Goal: Transaction & Acquisition: Purchase product/service

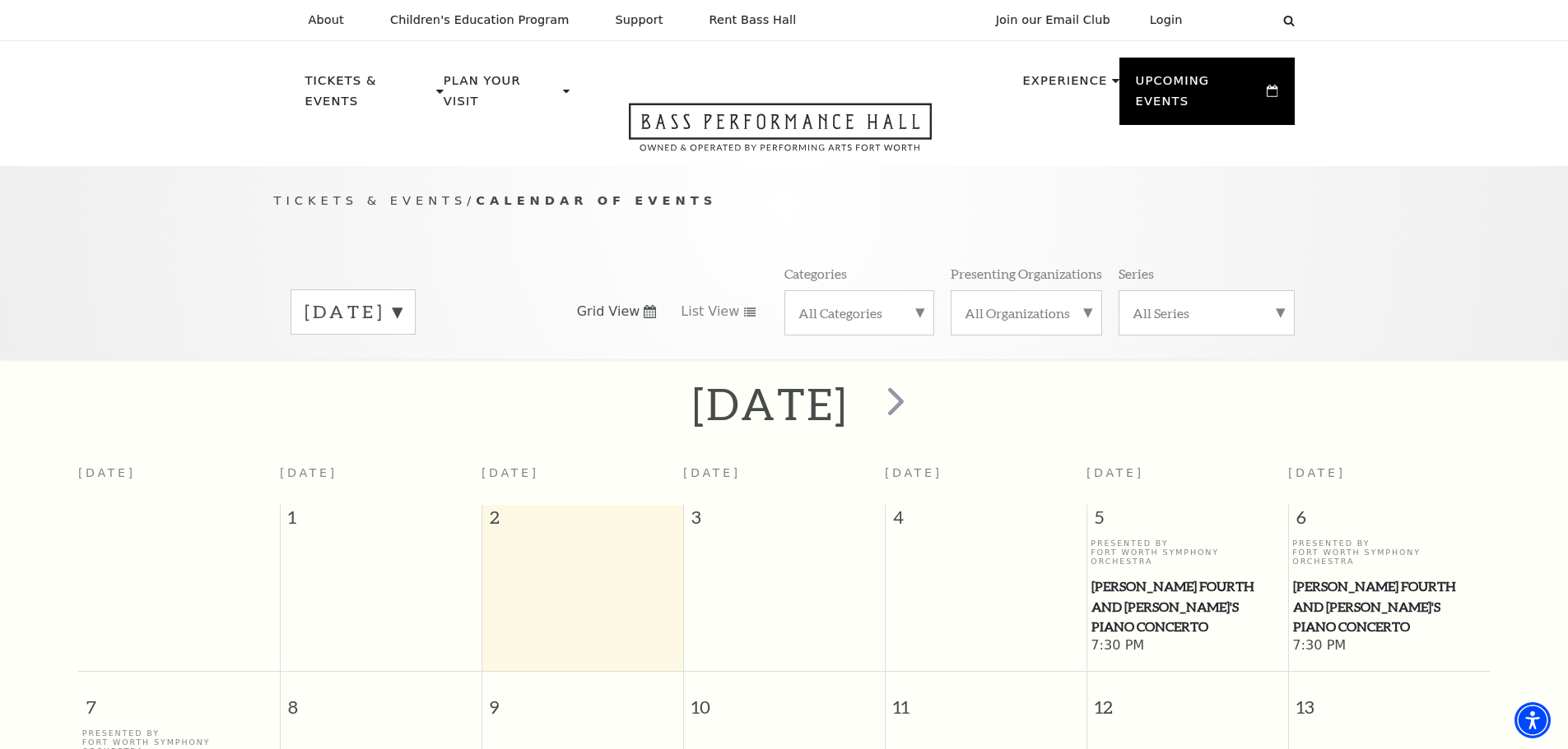
click at [913, 305] on label "All Categories" at bounding box center [859, 313] width 122 height 17
click at [857, 325] on label "Broadway" at bounding box center [859, 339] width 122 height 27
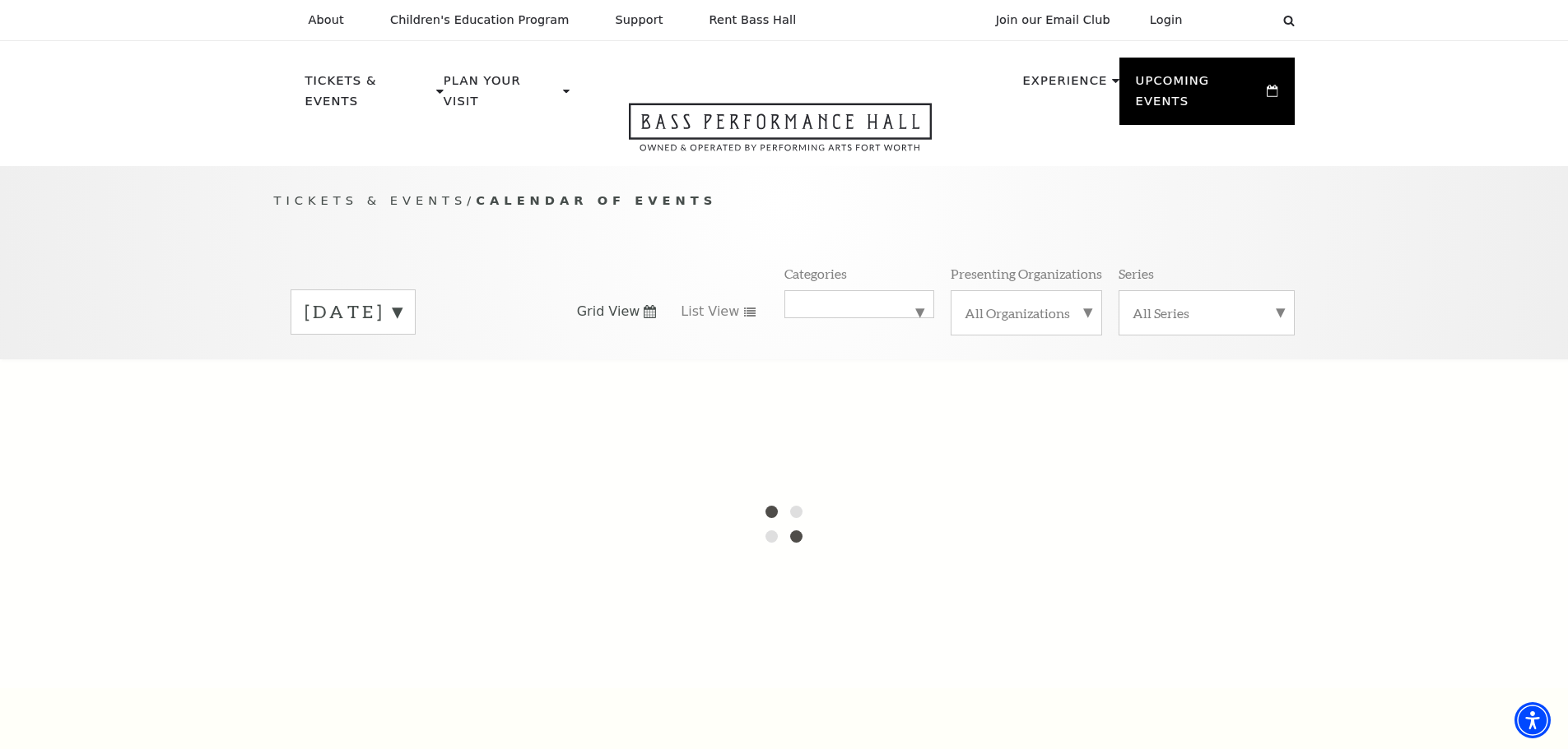
click at [402, 299] on label "September 2025" at bounding box center [353, 312] width 97 height 25
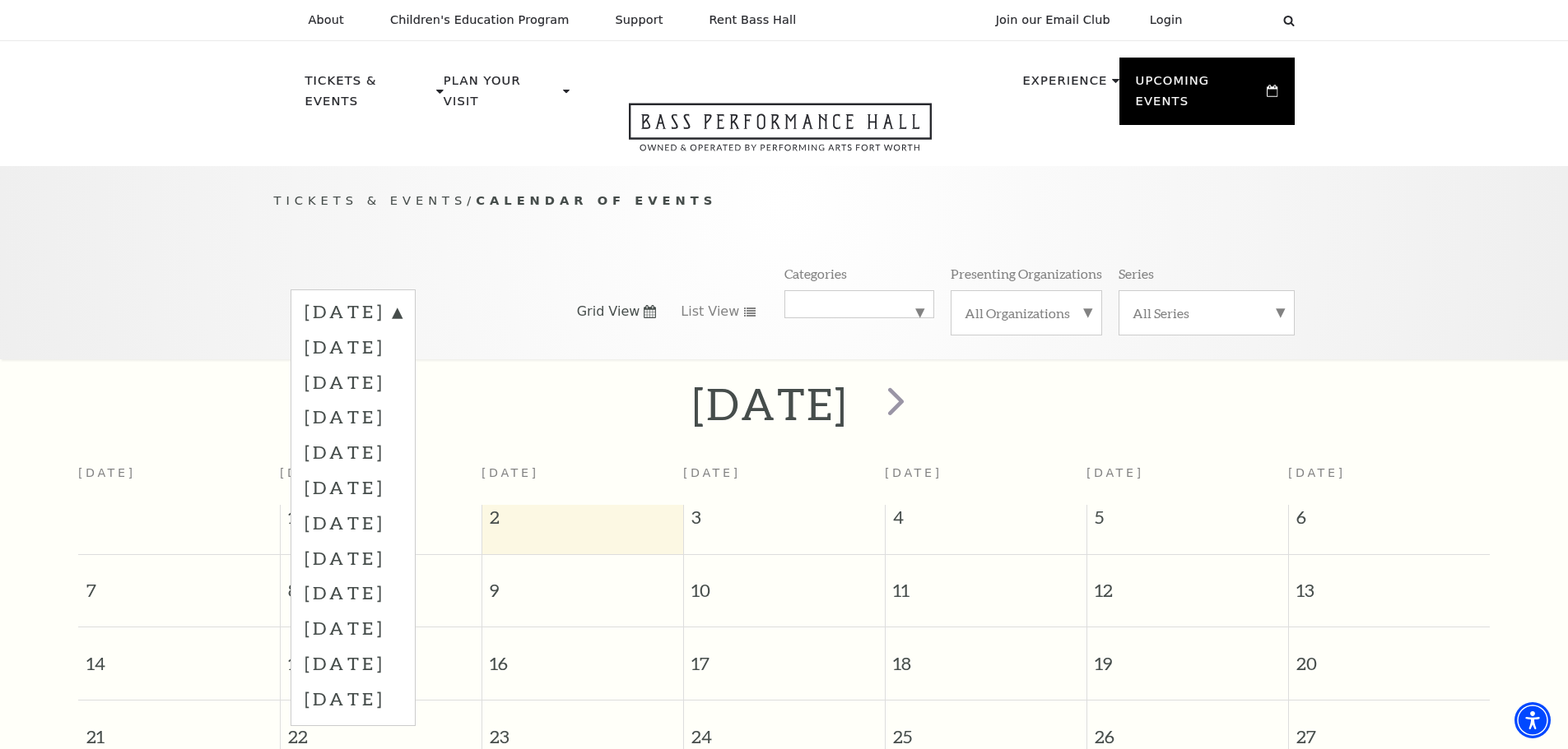
scroll to position [145, 0]
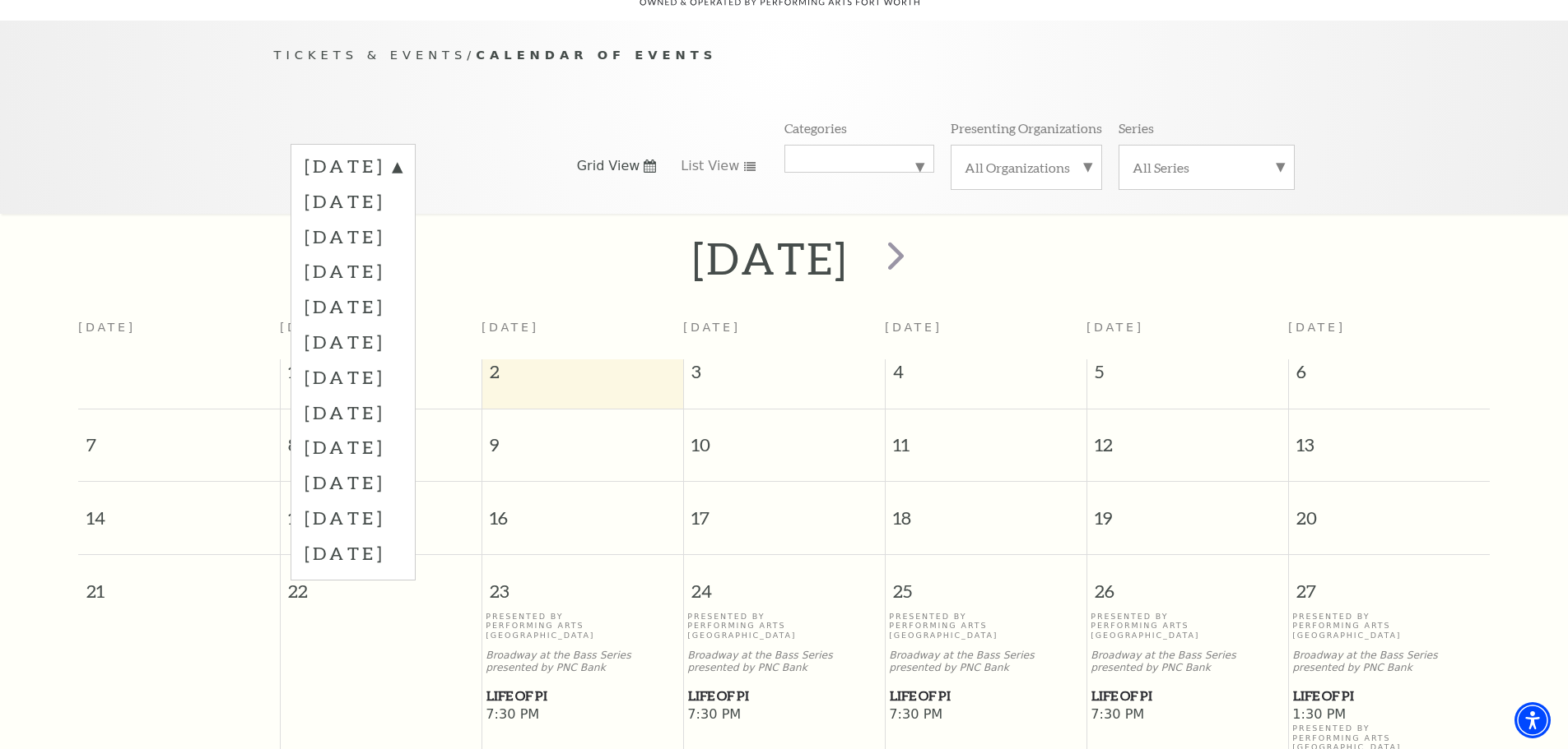
click at [1038, 650] on p "Broadway at the Bass Series presented by PNC Bank" at bounding box center [985, 662] width 194 height 25
click at [393, 184] on label "October 2025" at bounding box center [353, 201] width 97 height 35
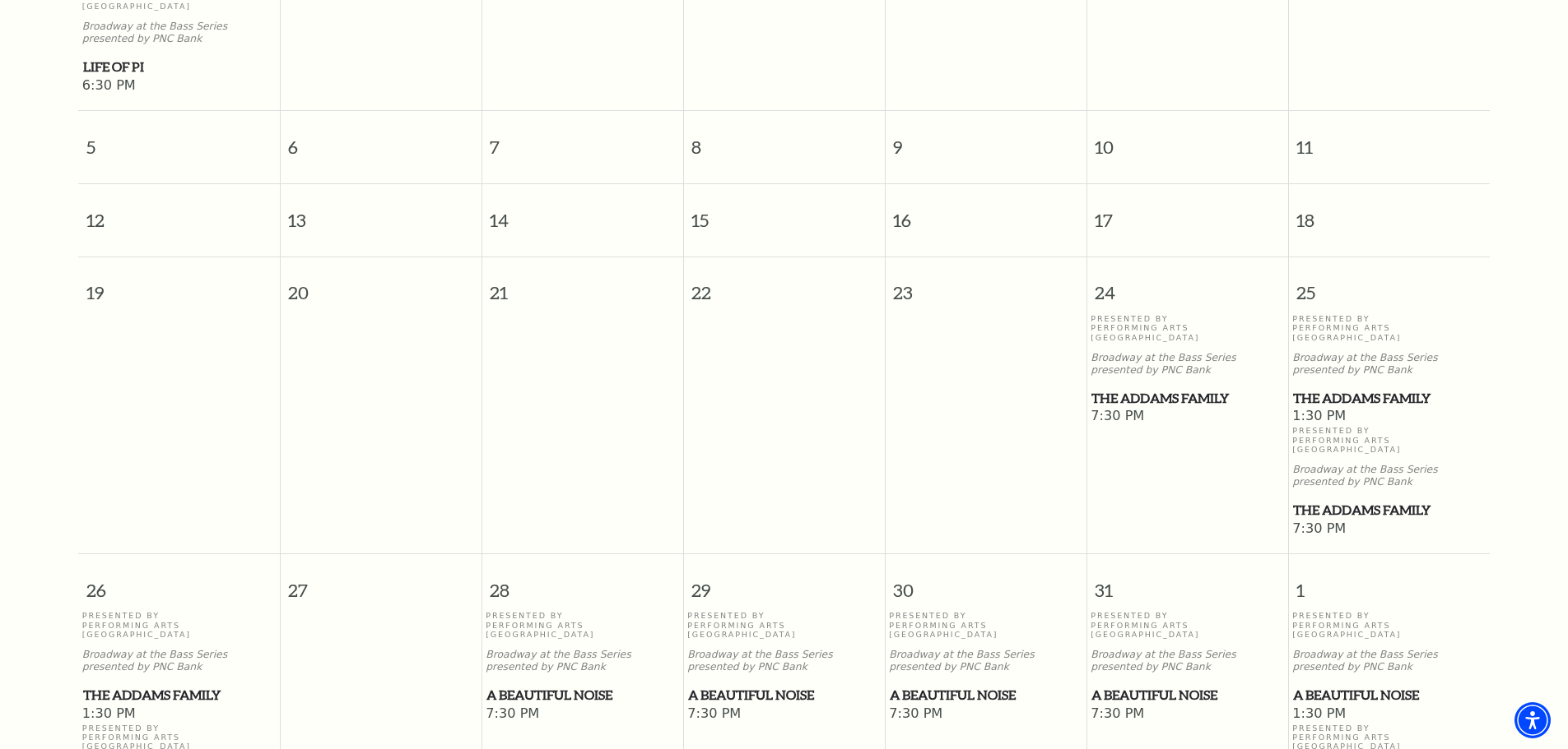
scroll to position [639, 0]
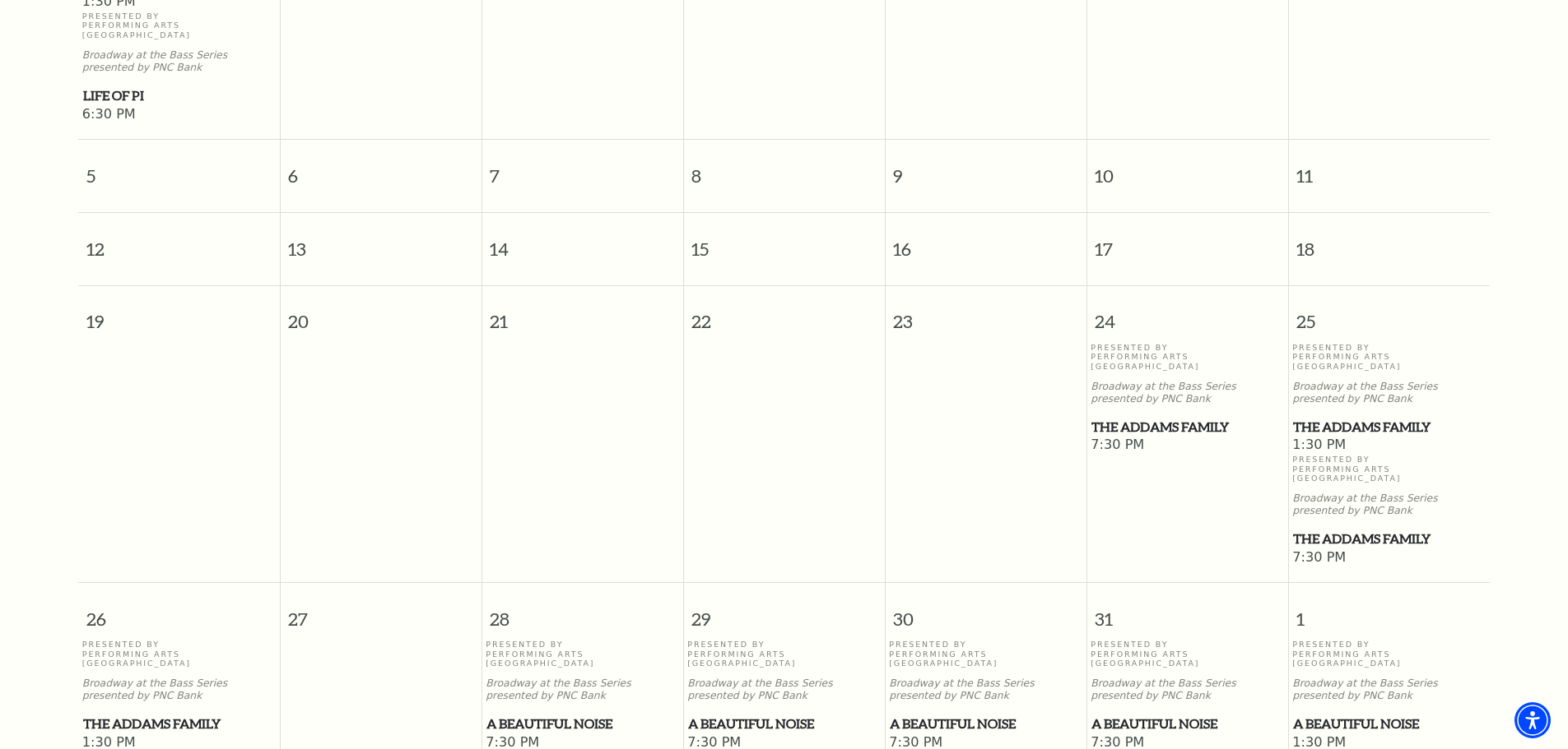
click at [1331, 417] on span "The Addams Family" at bounding box center [1388, 427] width 192 height 21
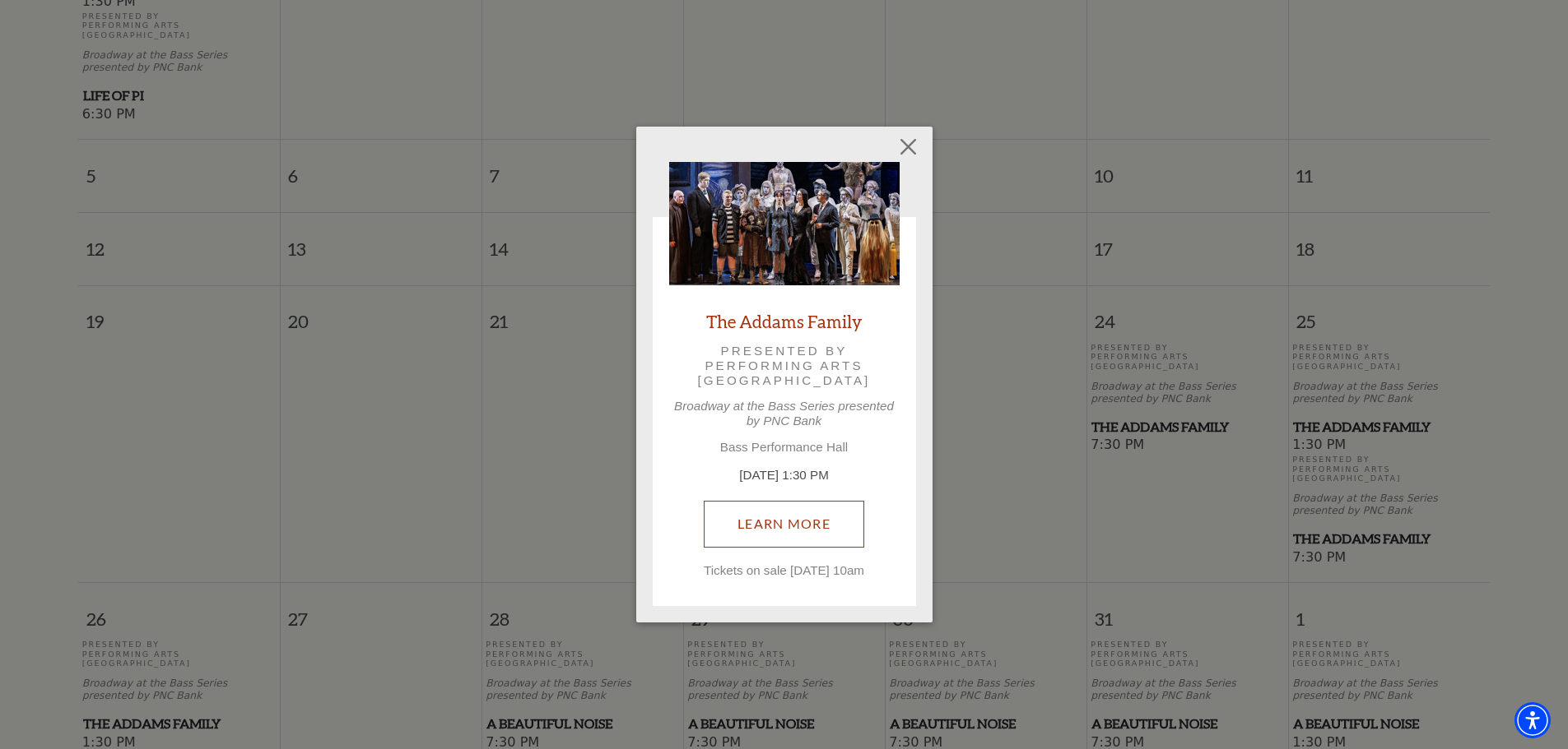
click at [828, 506] on link "Learn More" at bounding box center [784, 524] width 160 height 46
click at [906, 138] on button "Close" at bounding box center [908, 147] width 31 height 31
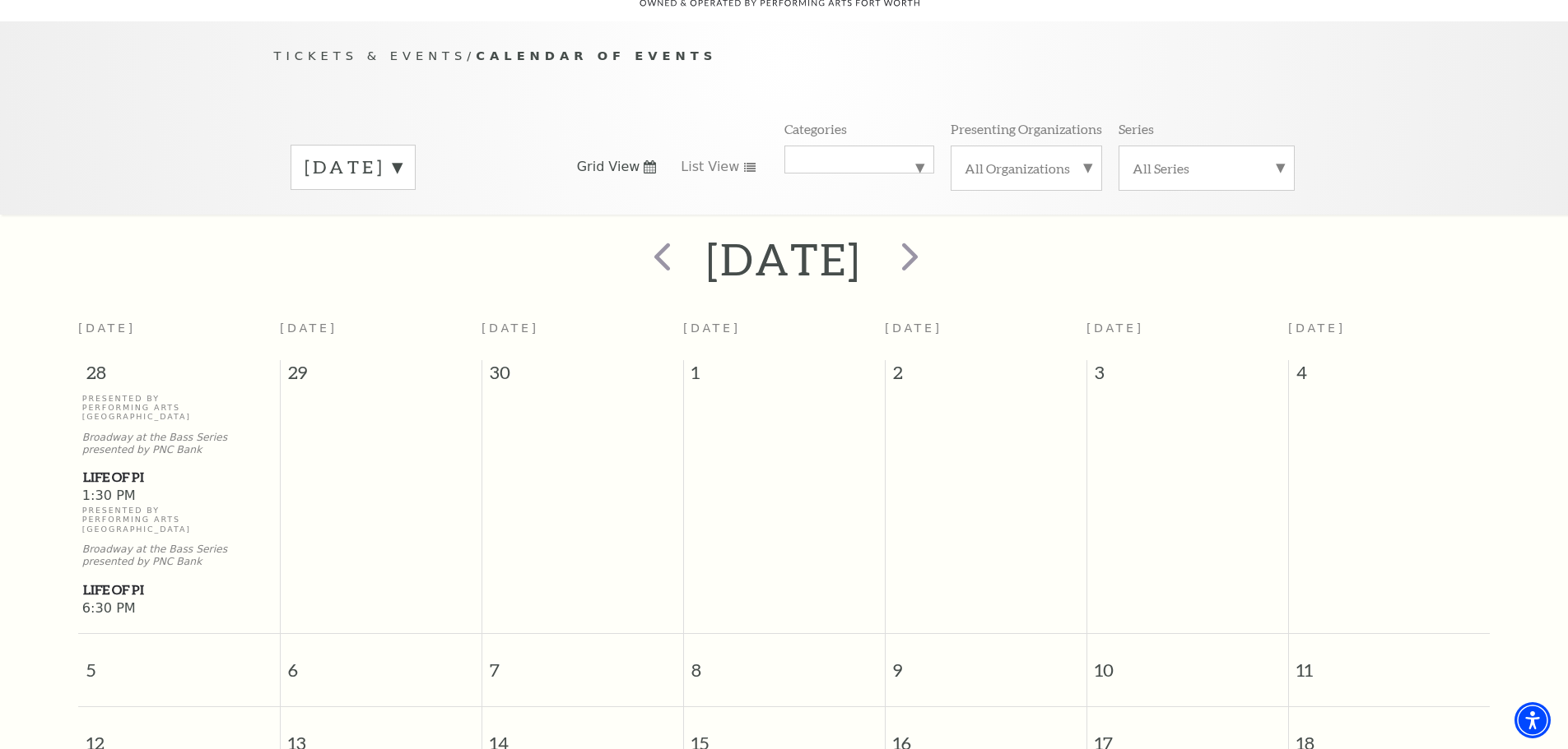
scroll to position [0, 0]
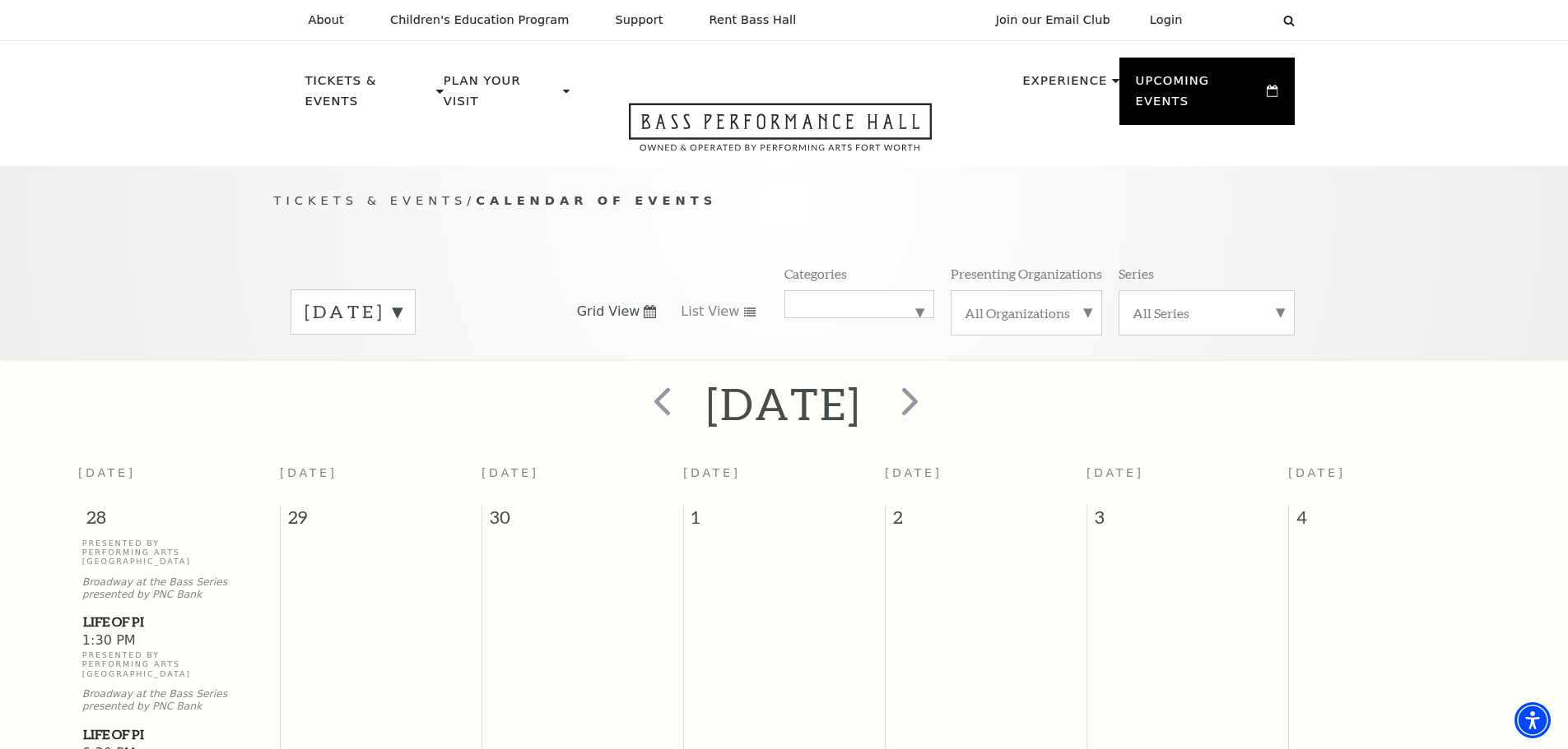
click at [402, 299] on label "October 2025" at bounding box center [353, 312] width 97 height 25
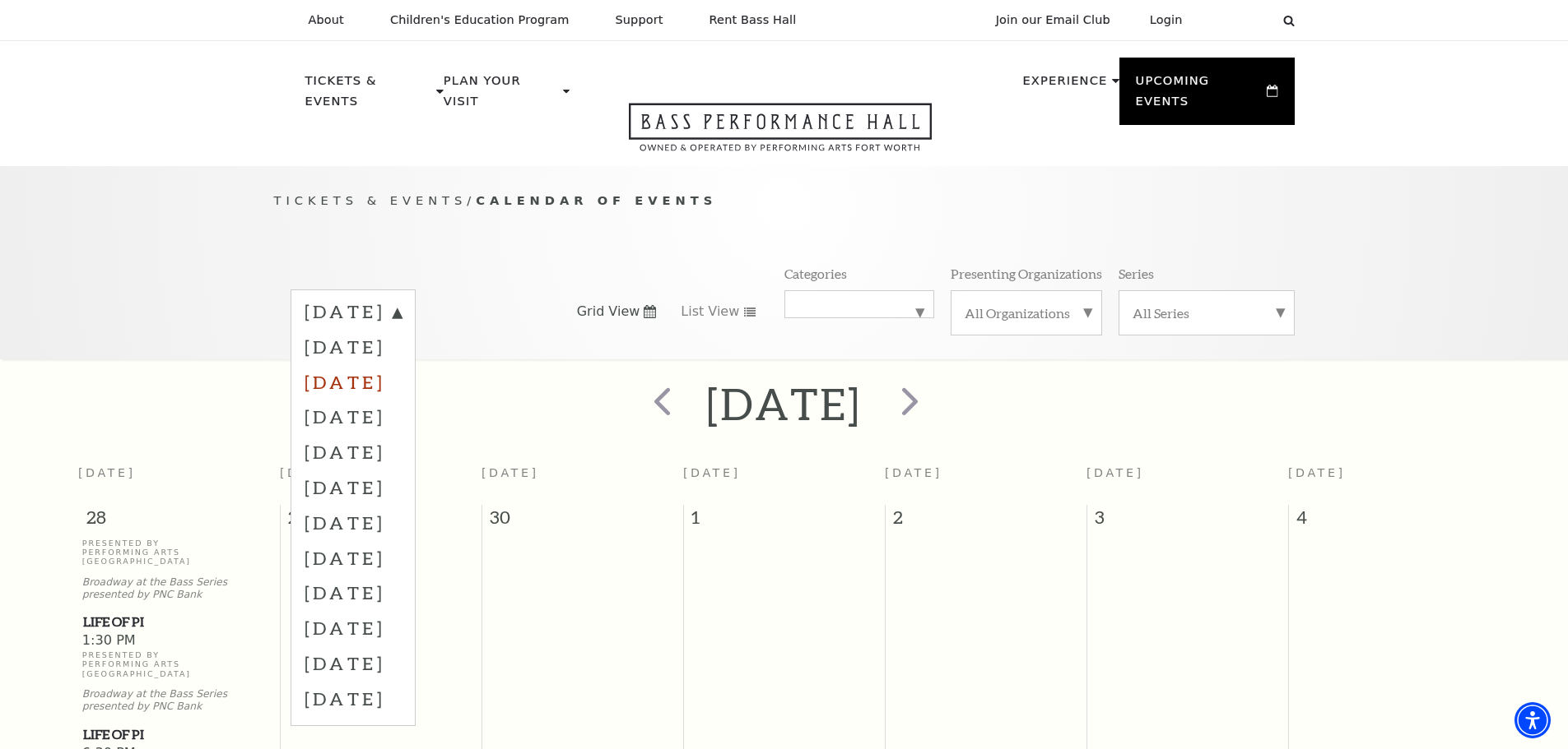
click at [402, 370] on label "November 2025" at bounding box center [353, 382] width 97 height 35
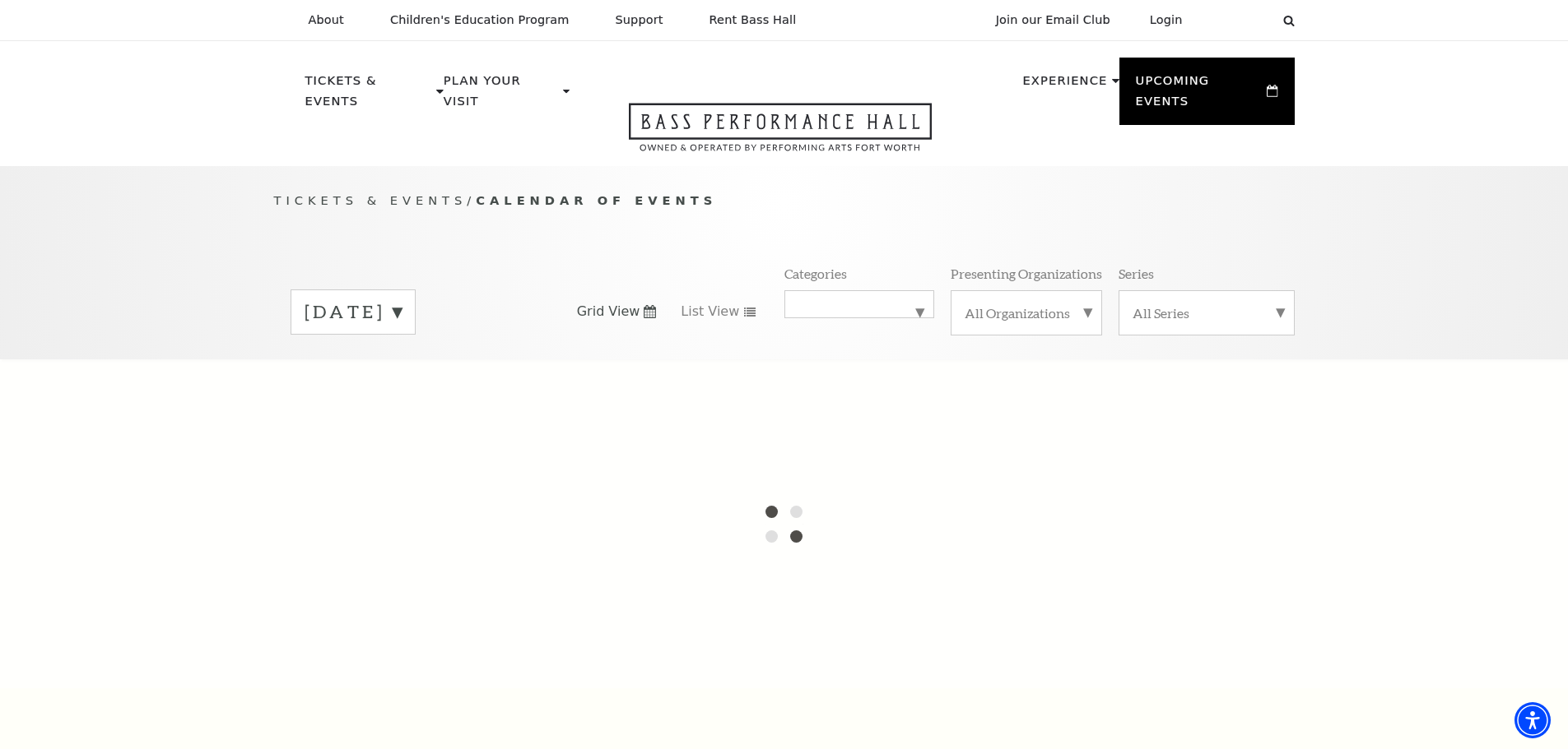
click at [402, 299] on label "October 2025" at bounding box center [353, 312] width 97 height 25
click at [416, 367] on div at bounding box center [784, 524] width 1568 height 329
click at [908, 410] on div at bounding box center [784, 524] width 1568 height 329
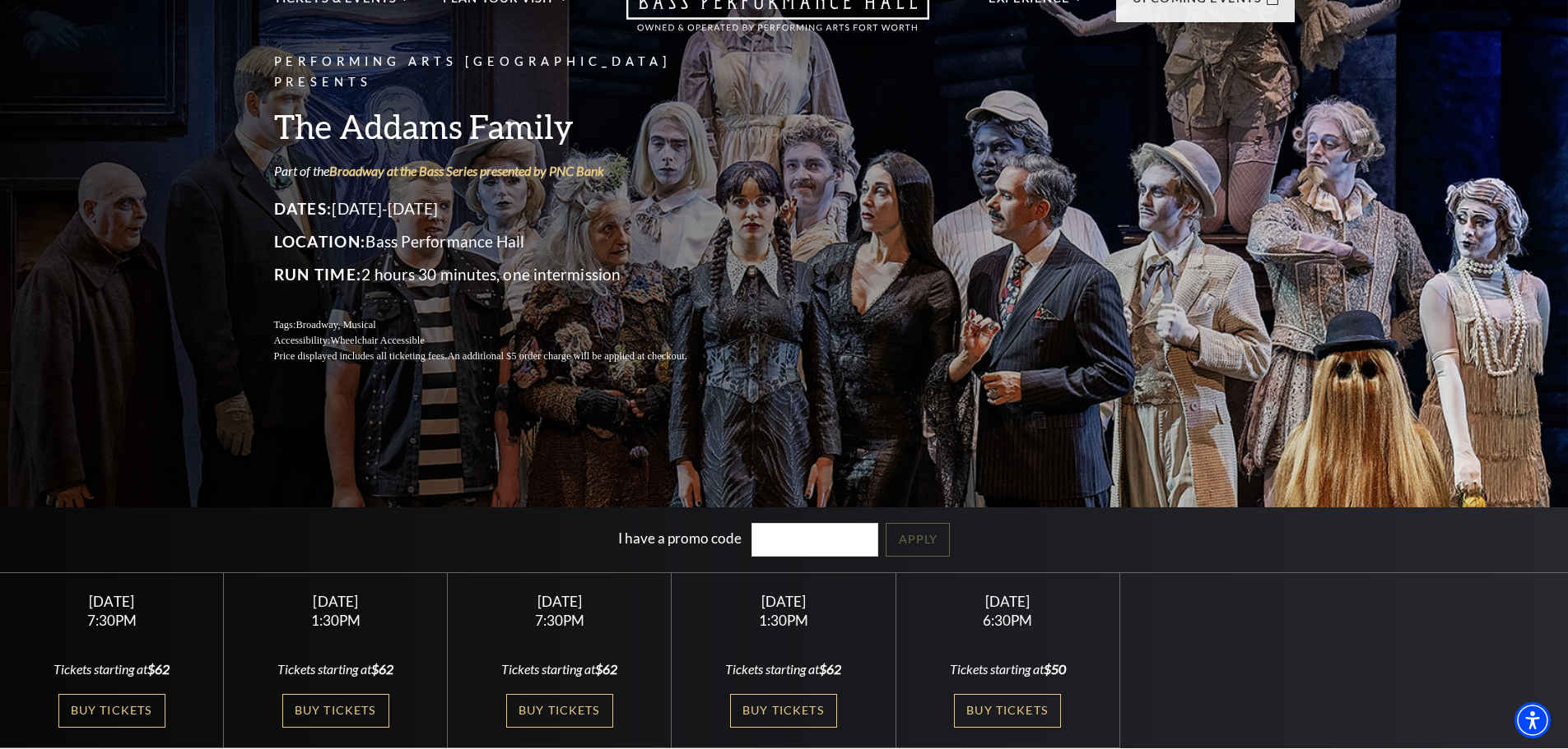
scroll to position [165, 0]
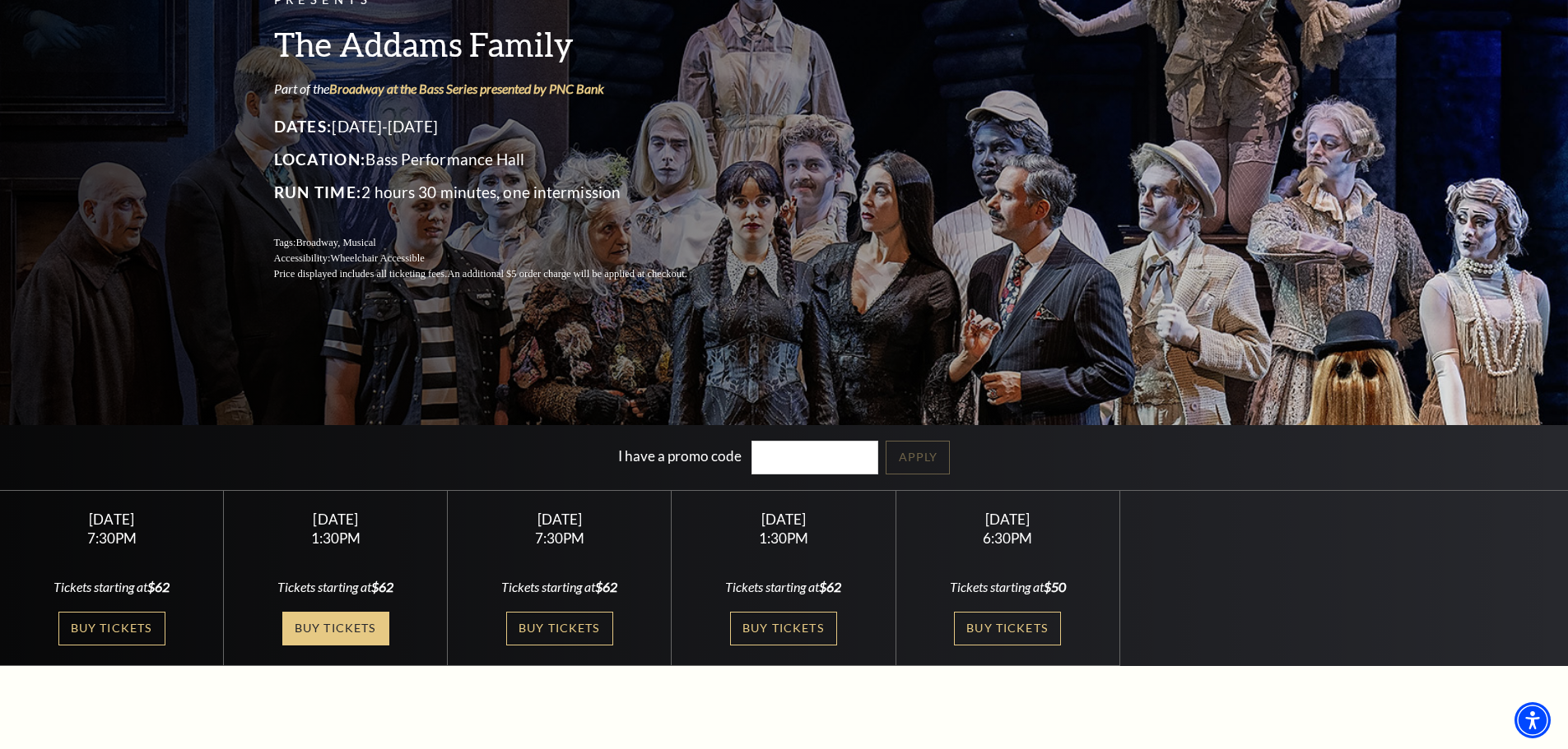
click at [348, 624] on link "Buy Tickets" at bounding box center [336, 628] width 107 height 34
click at [341, 627] on link "Buy Tickets" at bounding box center [336, 628] width 107 height 34
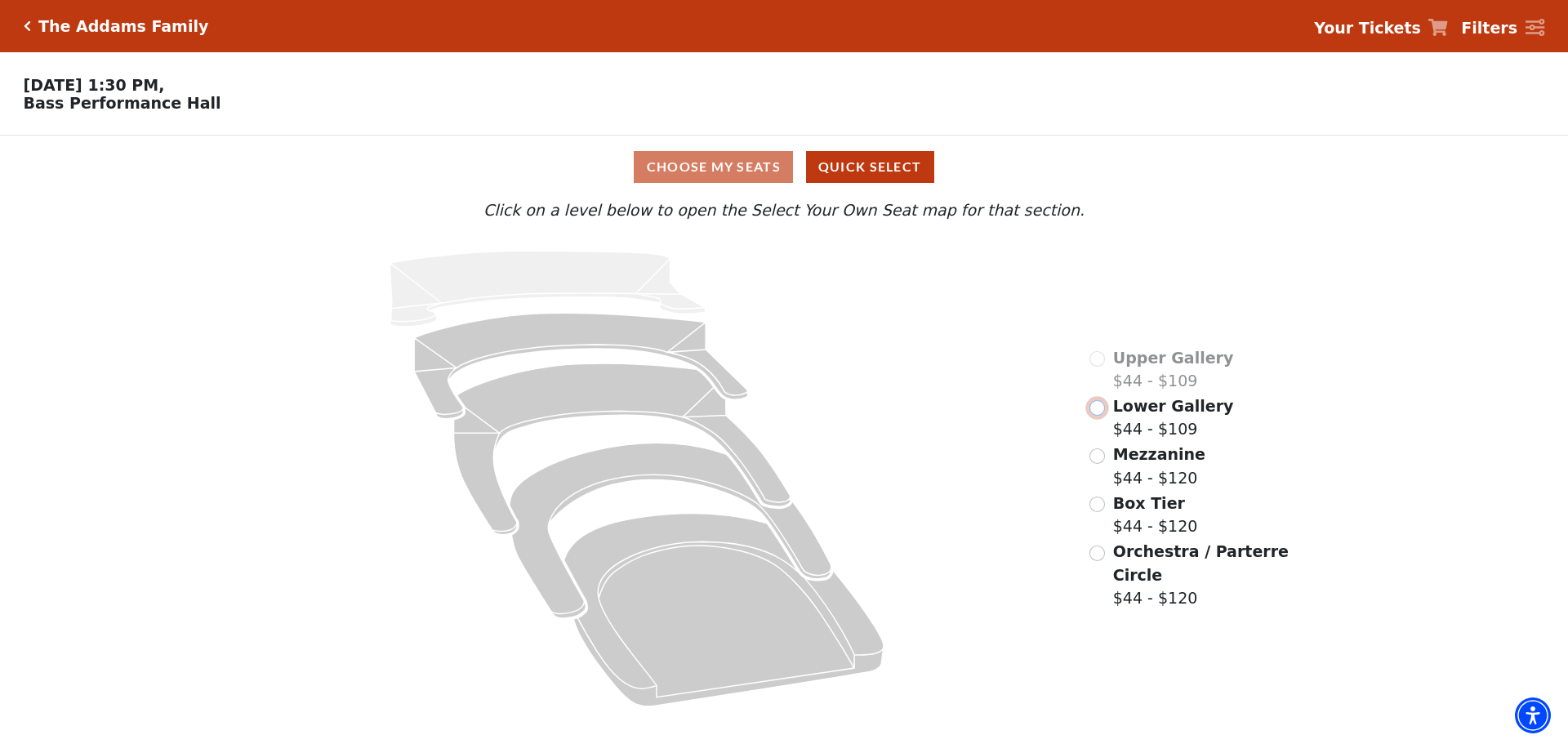
click at [1097, 416] on input "Lower Gallery$44 - $109\a" at bounding box center [1097, 407] width 15 height 15
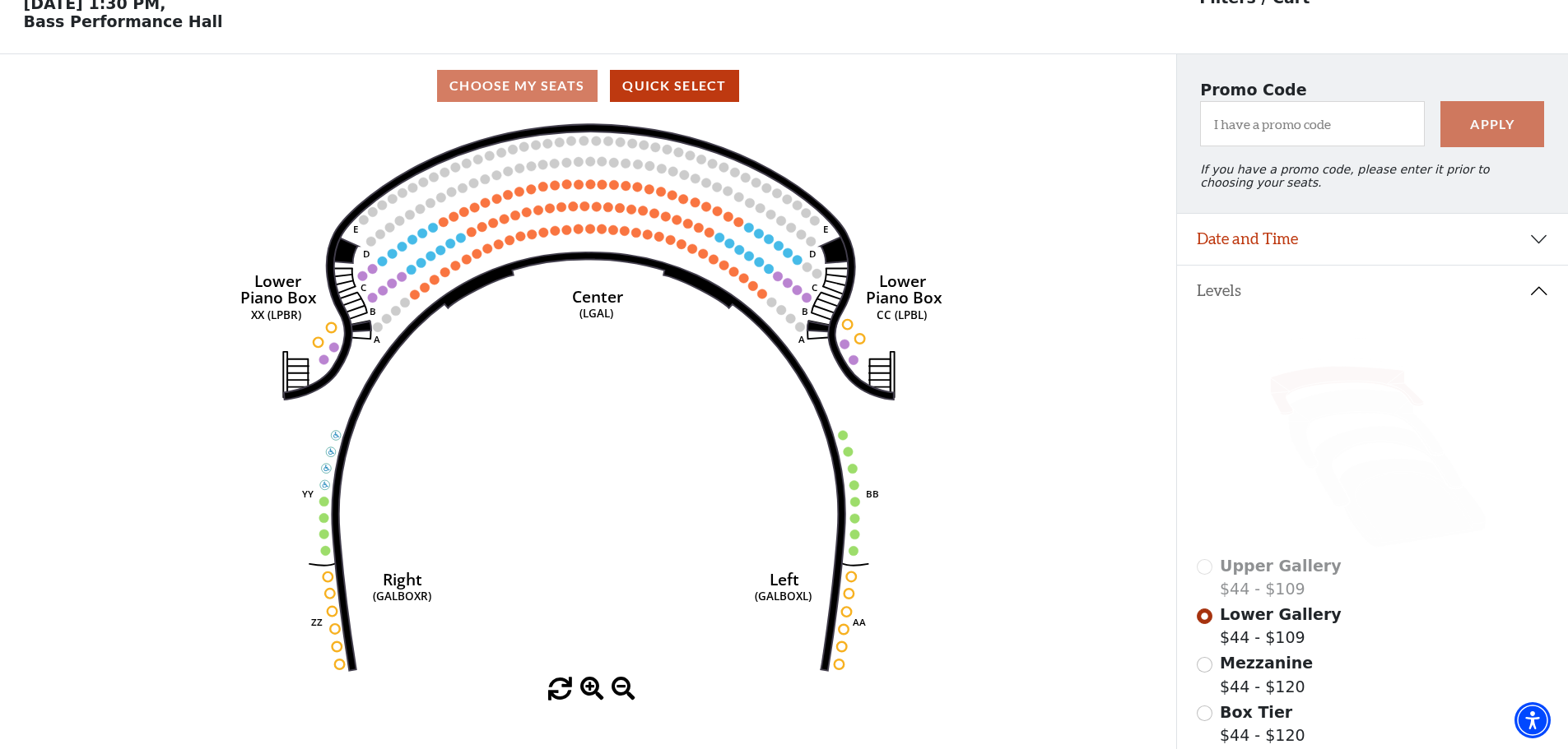
scroll to position [76, 0]
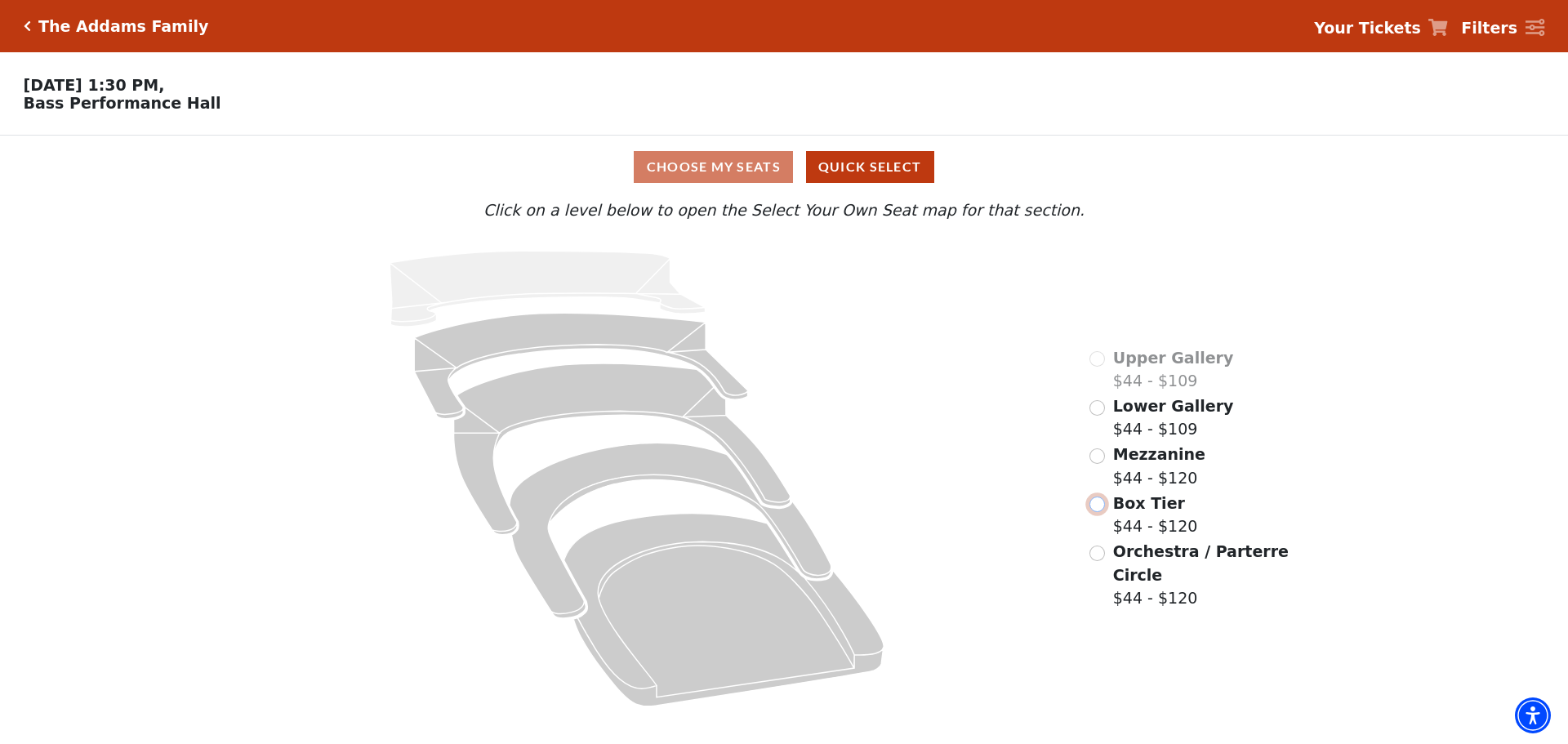
click at [1105, 497] on input "Box Tier$44 - $120\a" at bounding box center [1097, 504] width 15 height 15
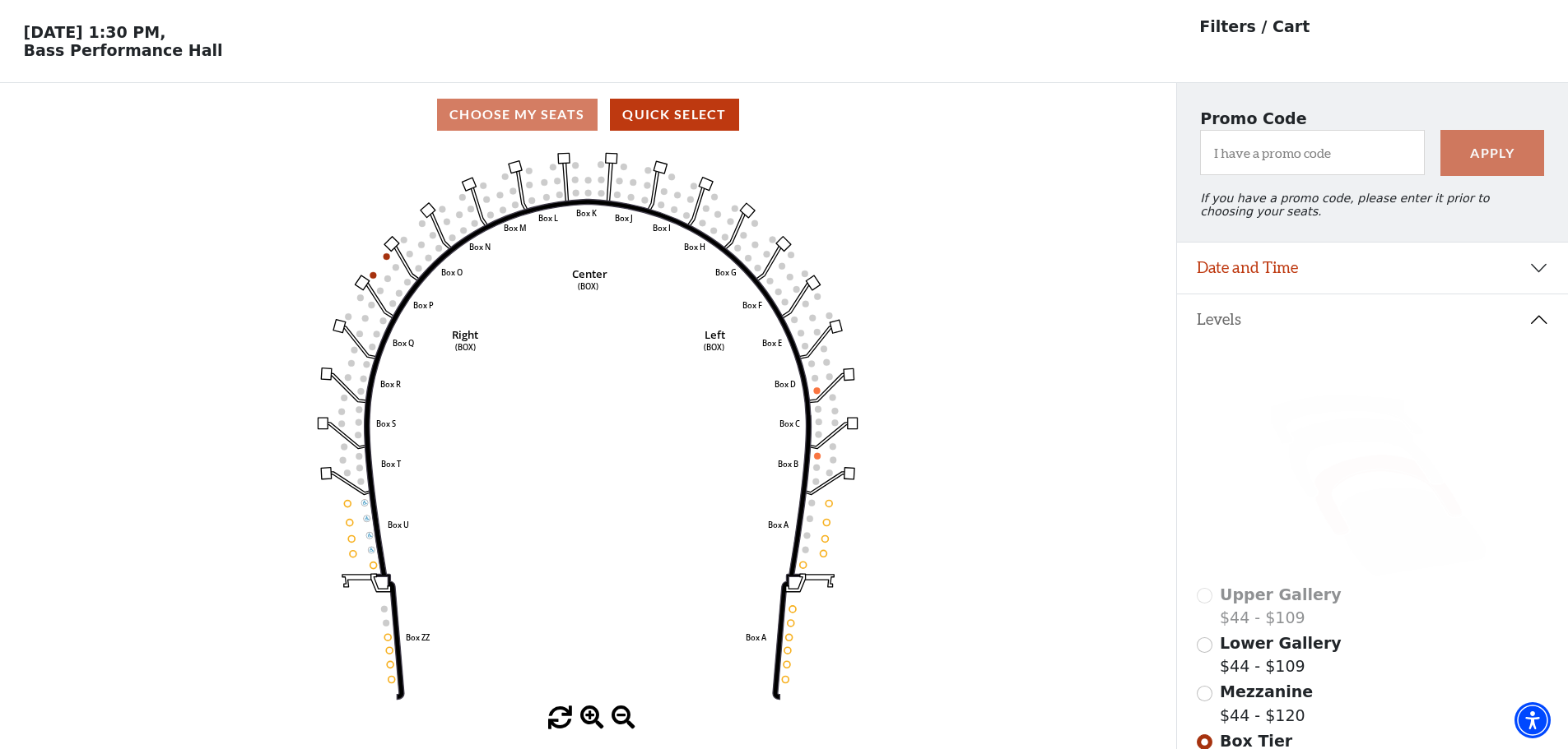
scroll to position [76, 0]
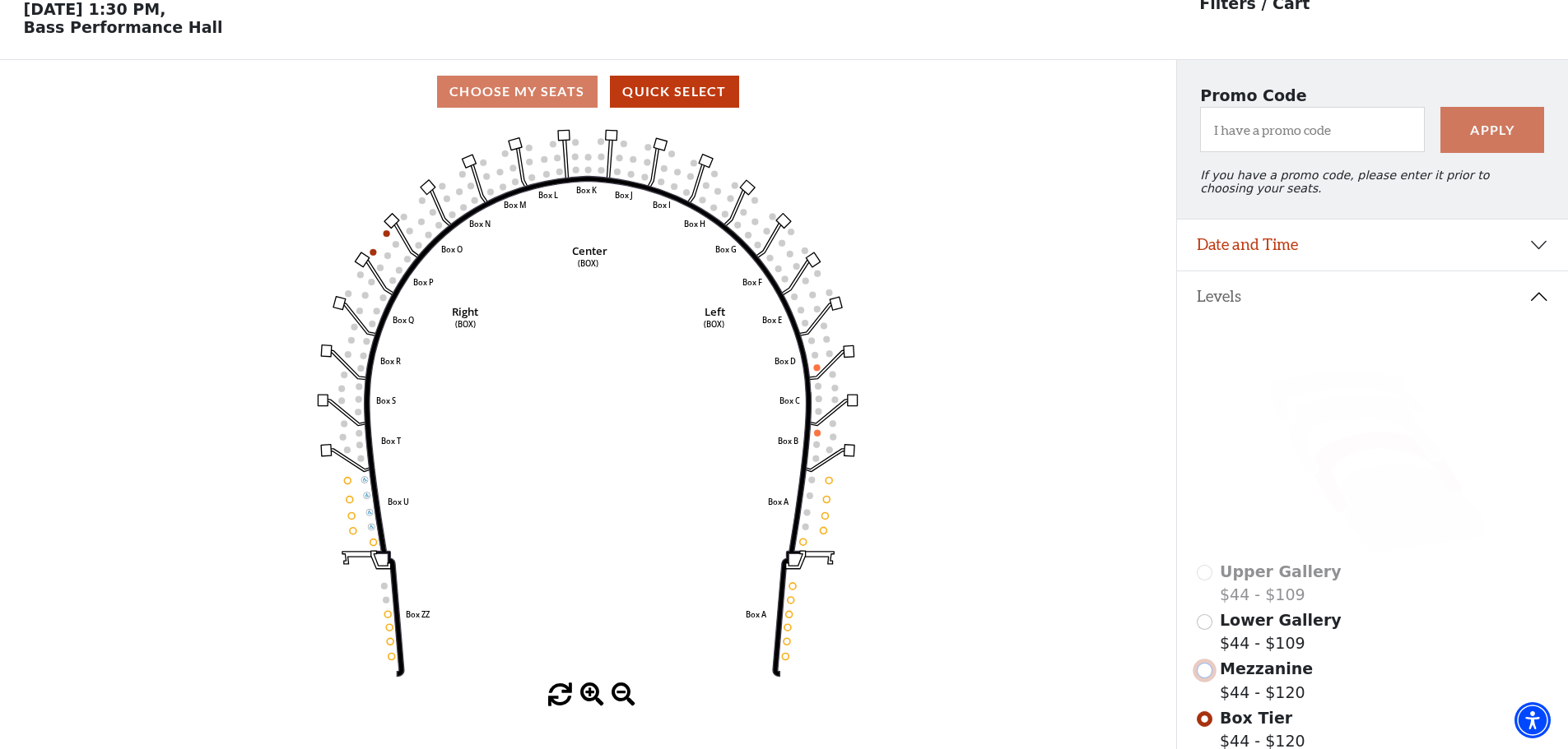
click at [1203, 678] on input "Mezzanine$44 - $120\a" at bounding box center [1204, 670] width 15 height 15
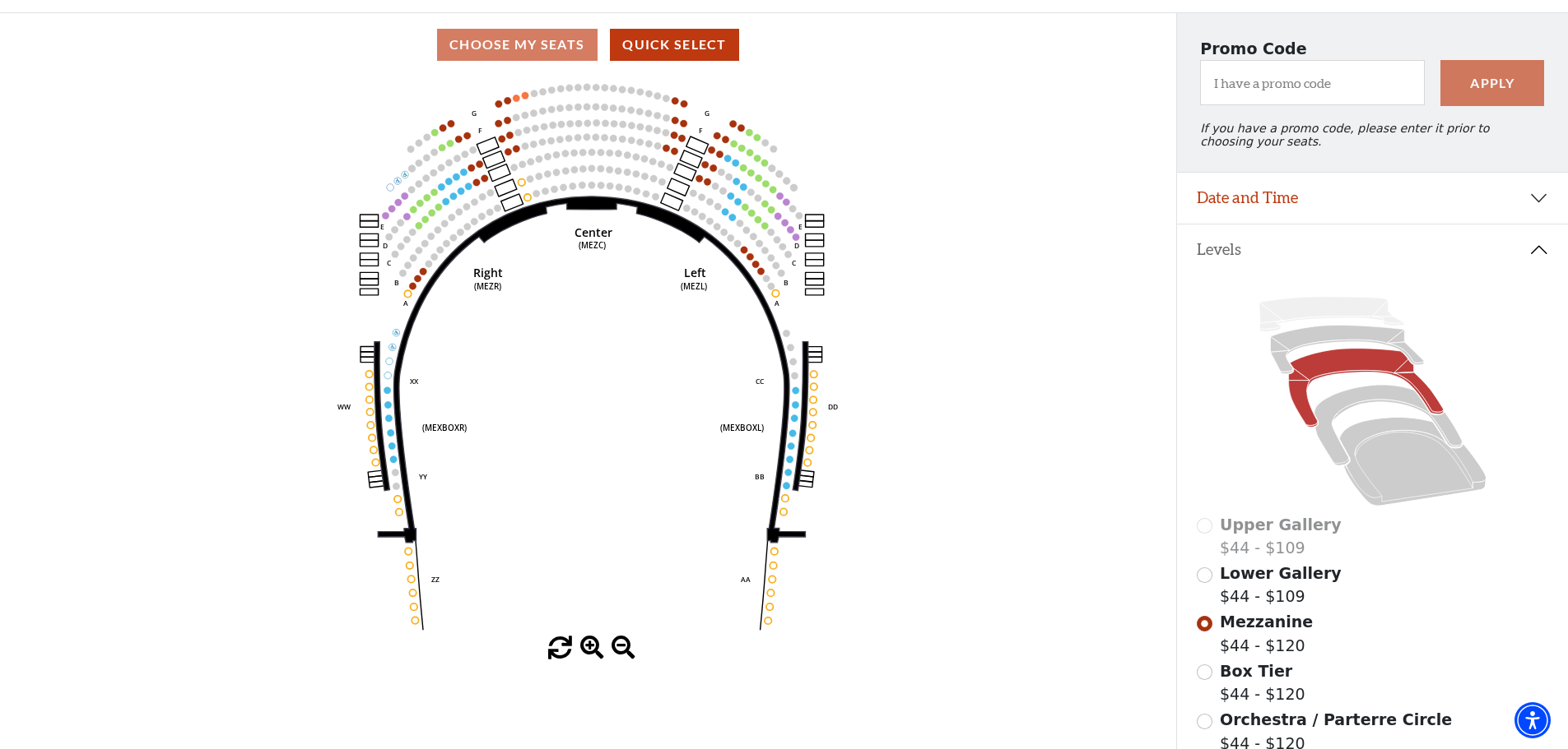
scroll to position [241, 0]
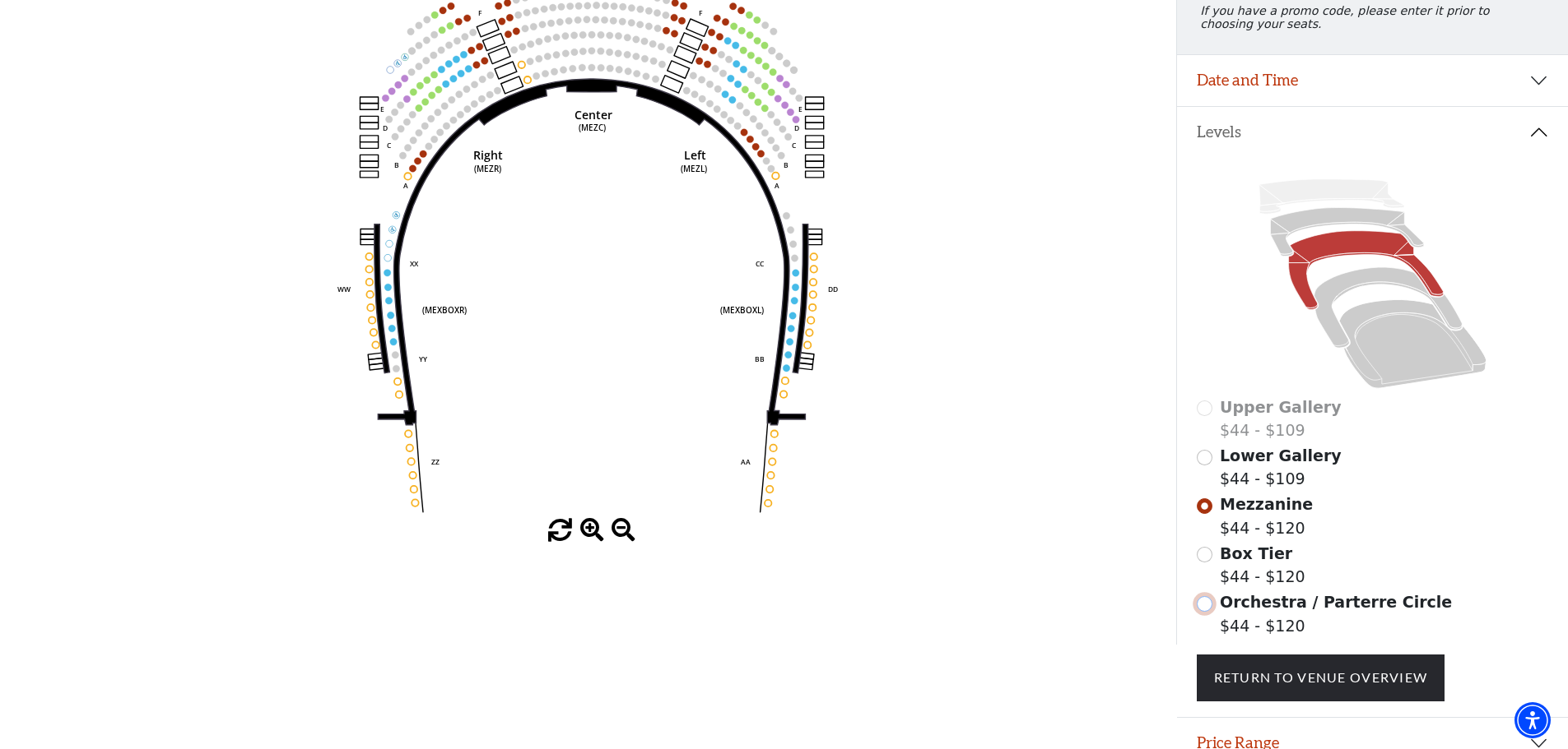
click at [1211, 612] on input "Orchestra / Parterre Circle$44 - $120\a" at bounding box center [1204, 604] width 15 height 15
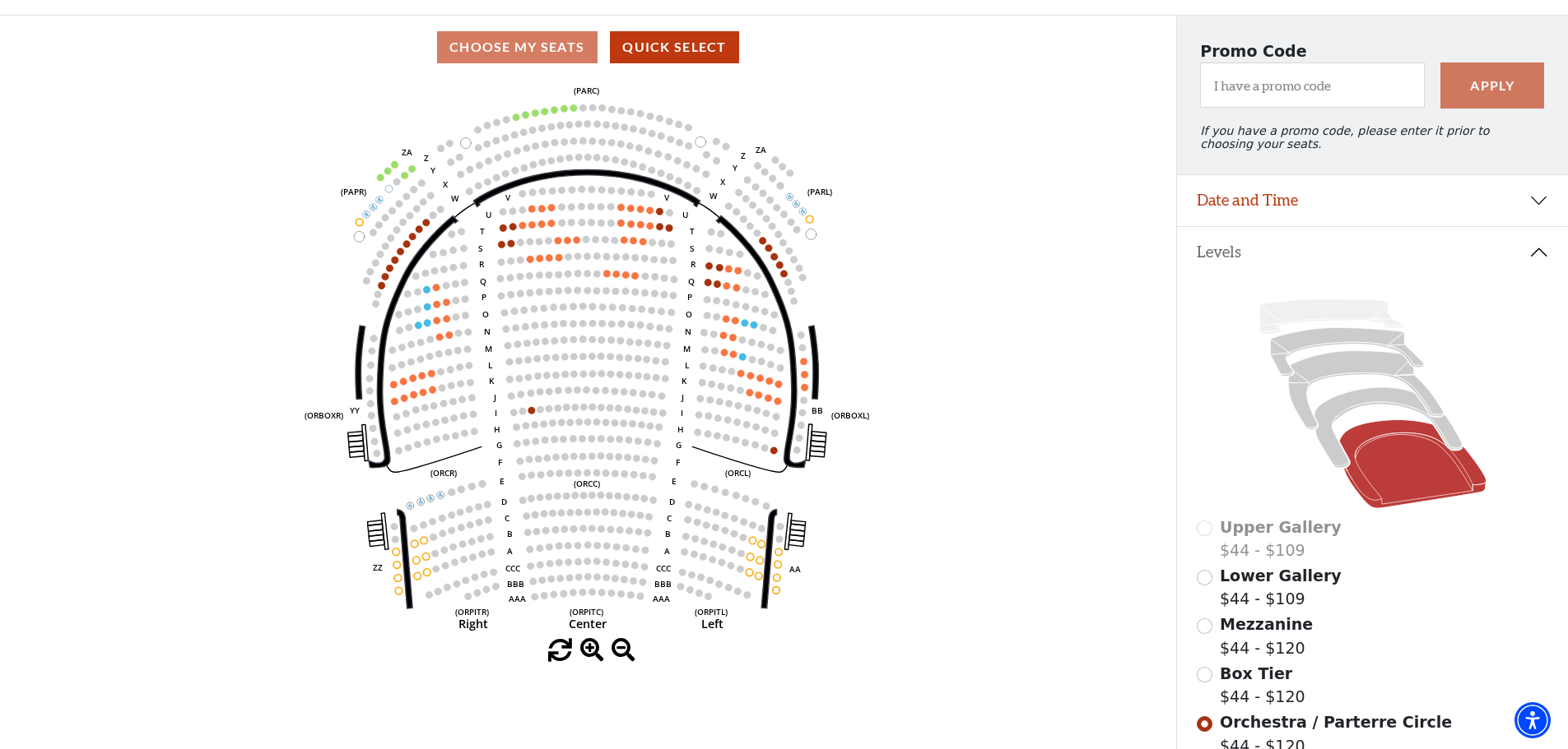
scroll to position [0, 0]
